Goal: Navigation & Orientation: Go to known website

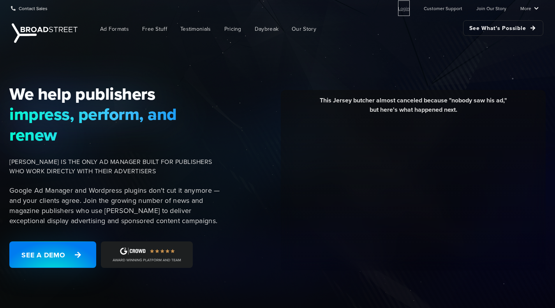
click at [405, 9] on link "Login" at bounding box center [404, 8] width 12 height 16
click at [406, 11] on link "Login" at bounding box center [404, 8] width 12 height 16
